Goal: Information Seeking & Learning: Understand process/instructions

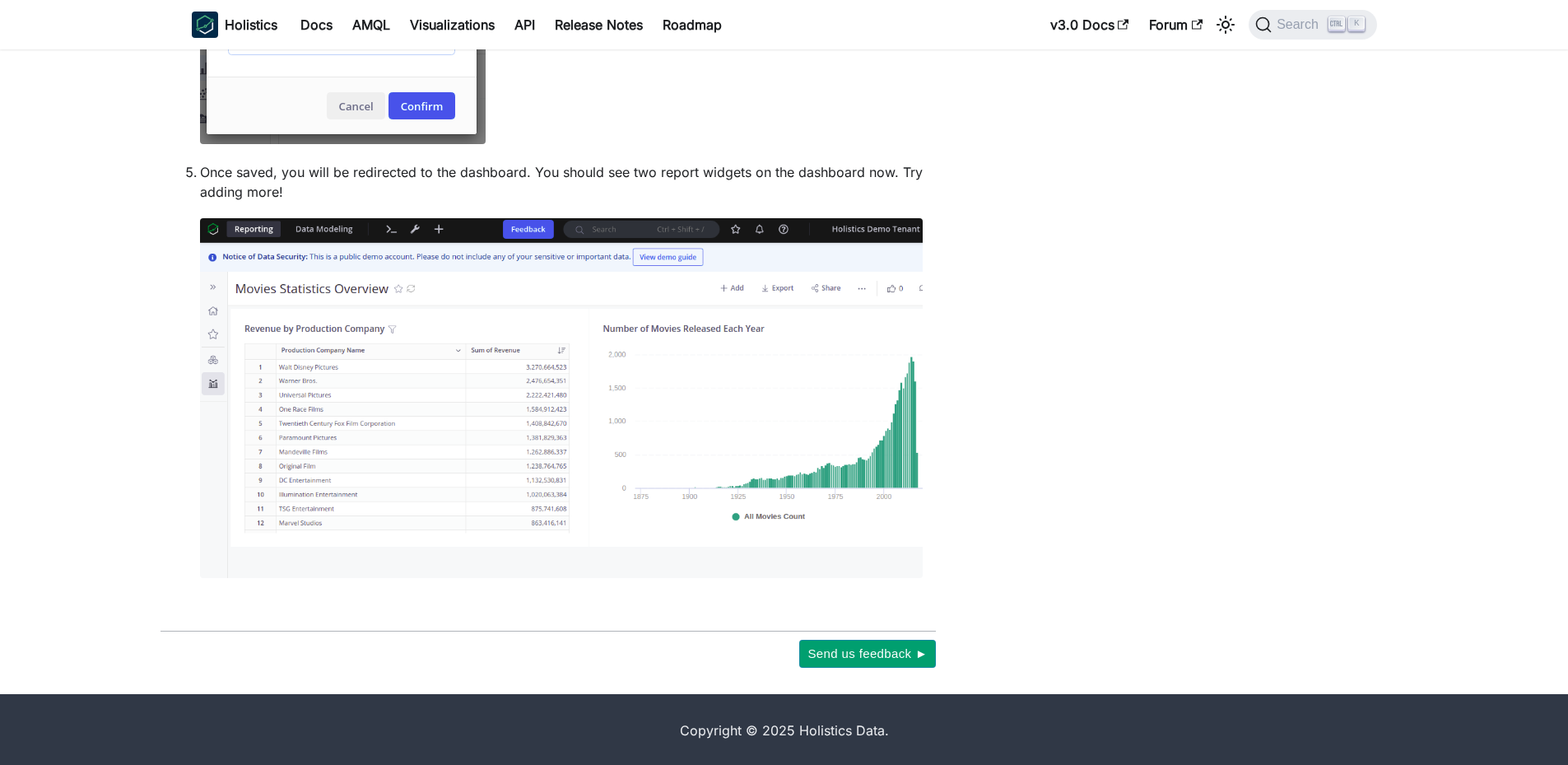
scroll to position [2605, 0]
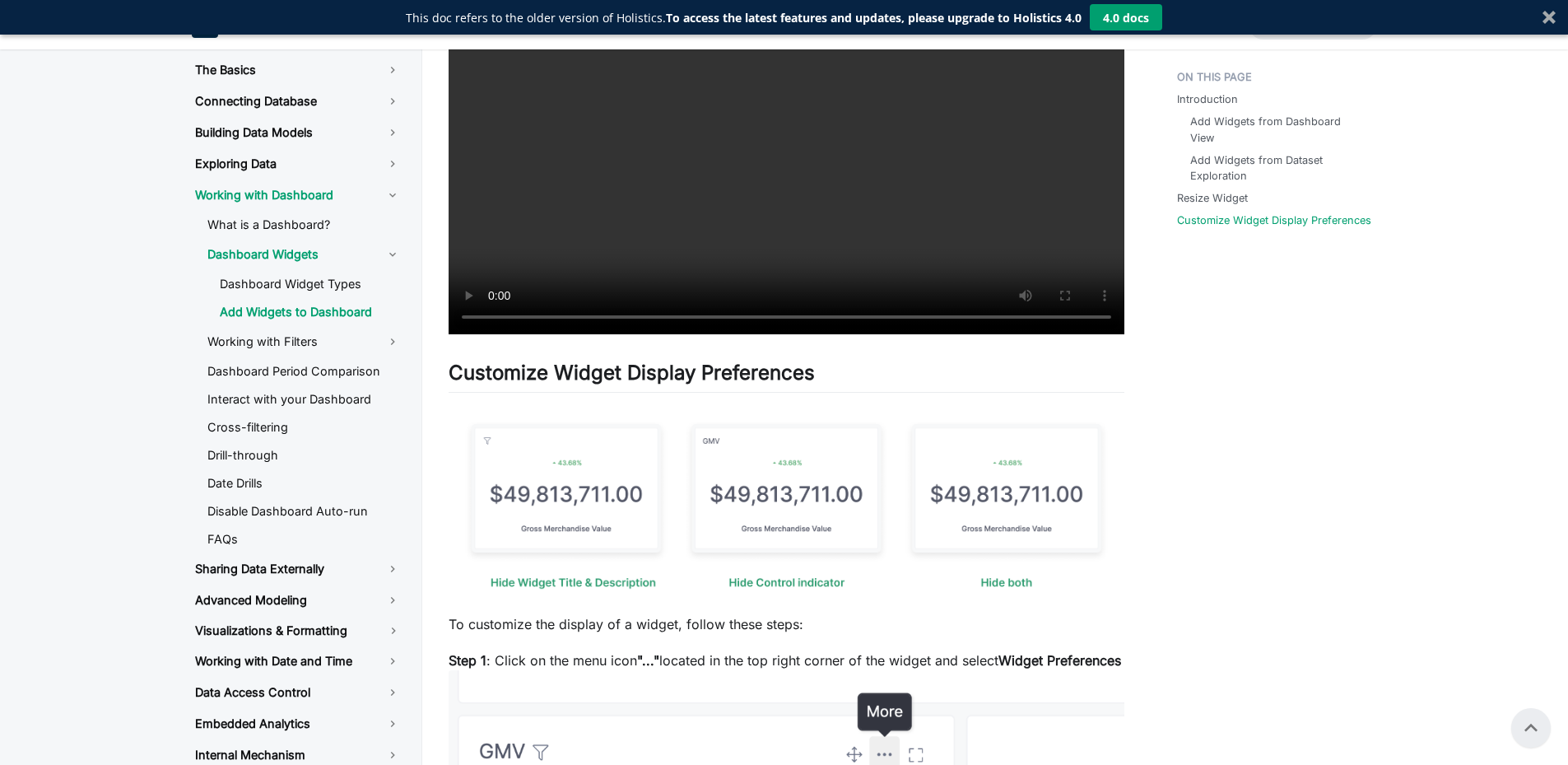
scroll to position [1704, 0]
